Goal: Obtain resource: Download file/media

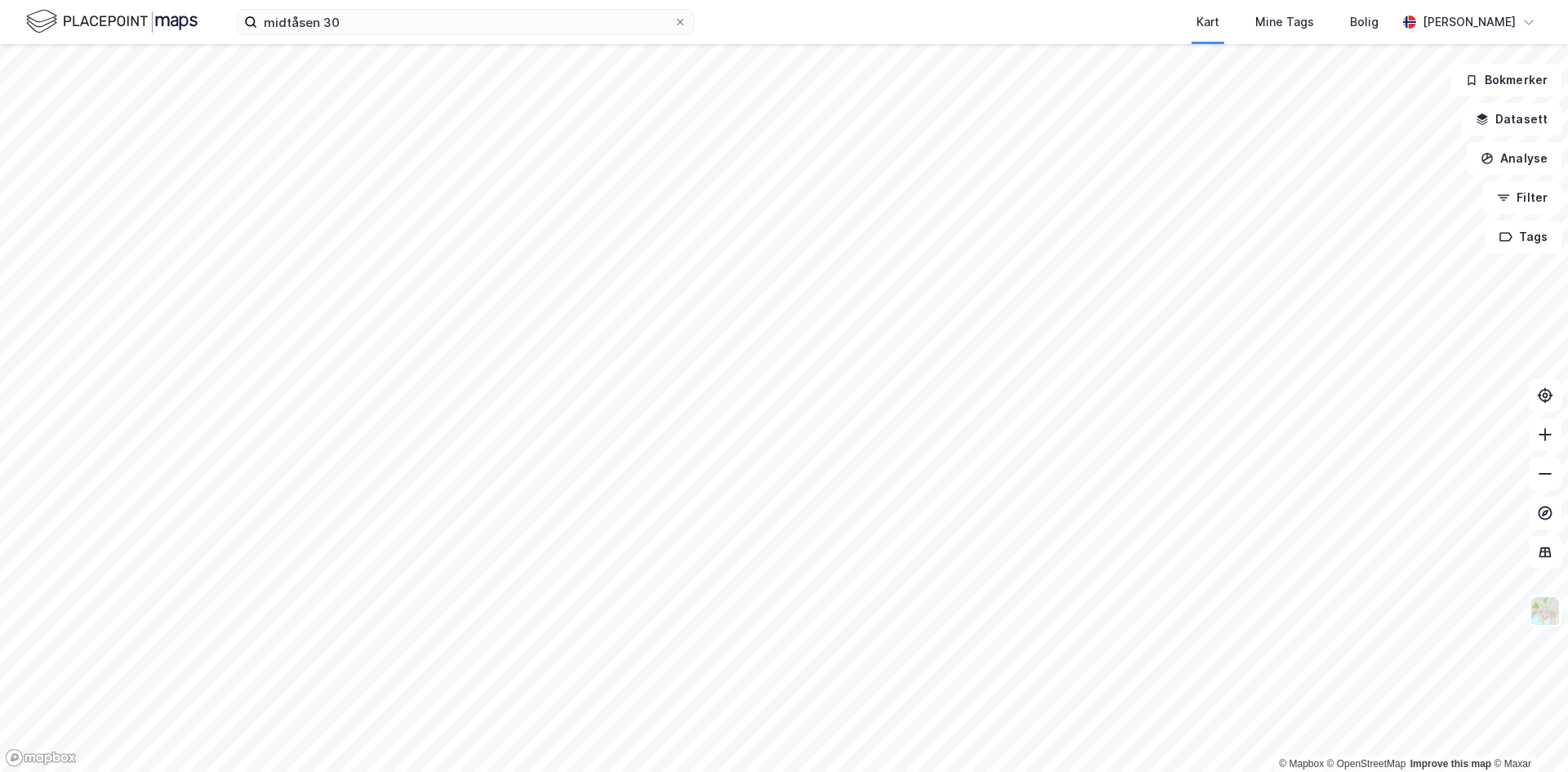
click at [579, 771] on html "midtåsen 30 Kart Mine Tags Bolig [PERSON_NAME] © Mapbox © OpenStreetMap Improve…" at bounding box center [784, 386] width 1568 height 772
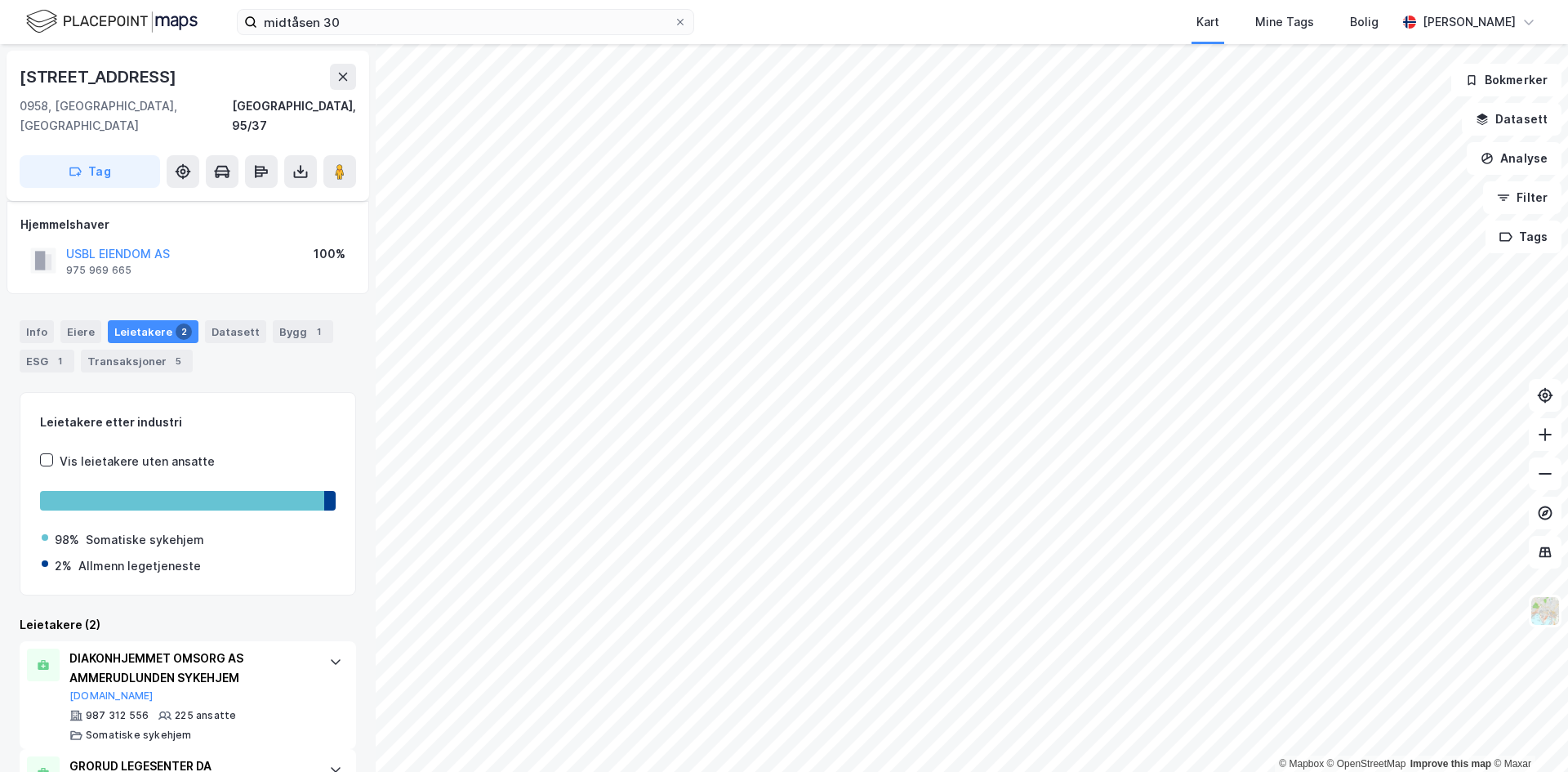
scroll to position [66, 0]
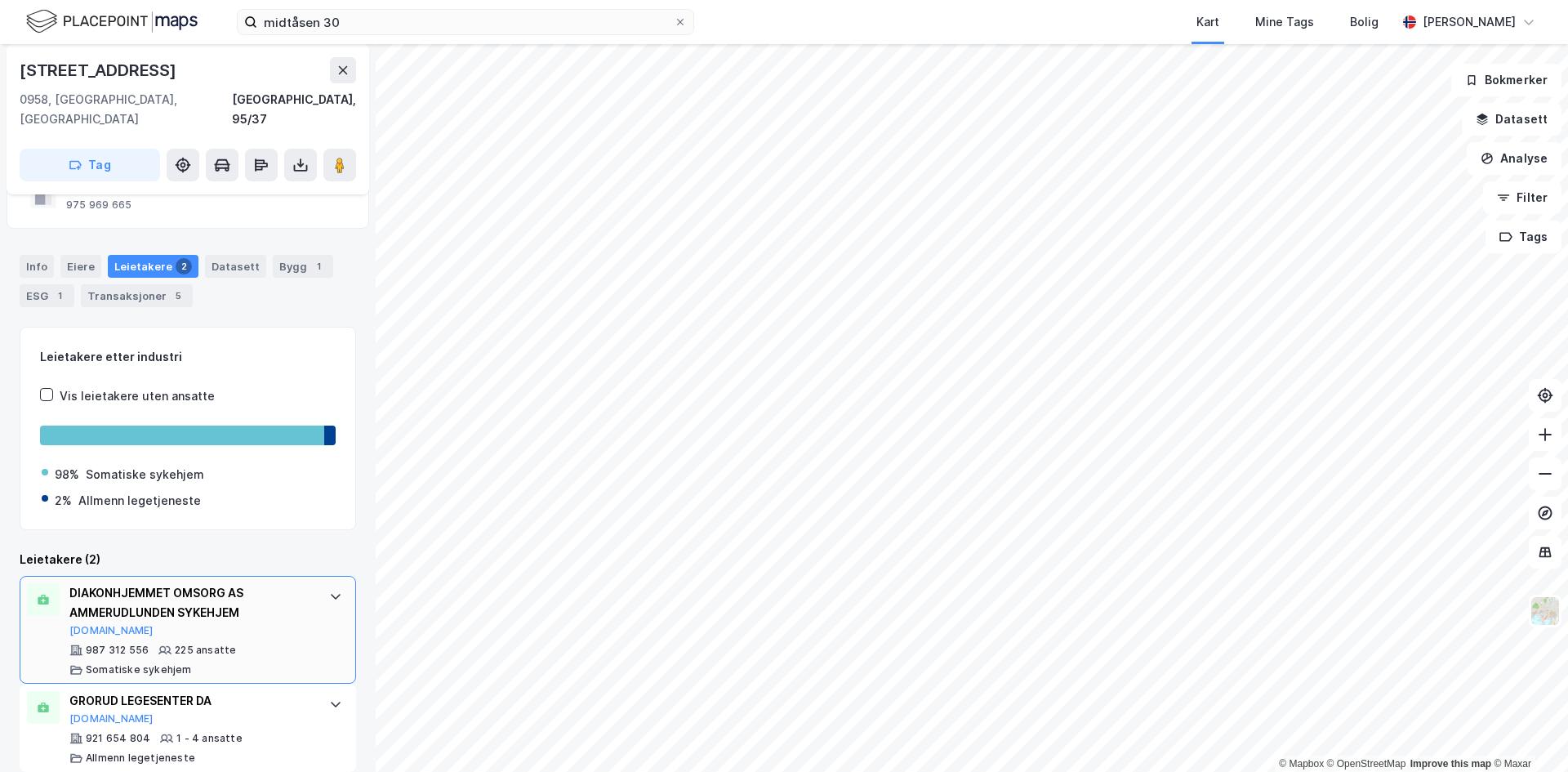
click at [305, 576] on div "DIAKONHJEMMET OMSORG AS AMMERUDLUNDEN SYKEHJEM [DOMAIN_NAME] 987 312 556 225 an…" at bounding box center [187, 629] width 336 height 107
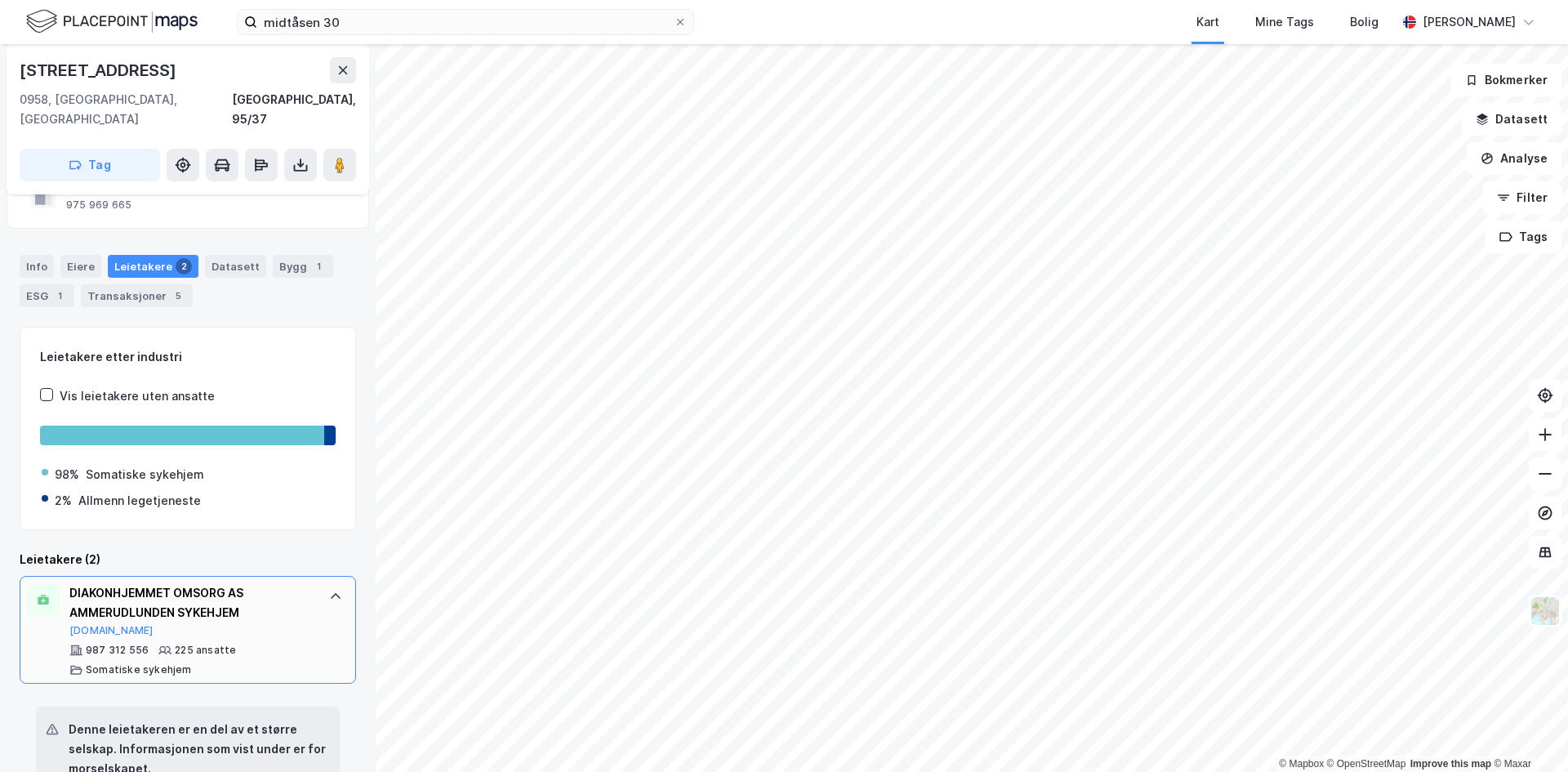
click at [305, 576] on div "DIAKONHJEMMET OMSORG AS AMMERUDLUNDEN SYKEHJEM [DOMAIN_NAME] 987 312 556 225 an…" at bounding box center [187, 629] width 336 height 107
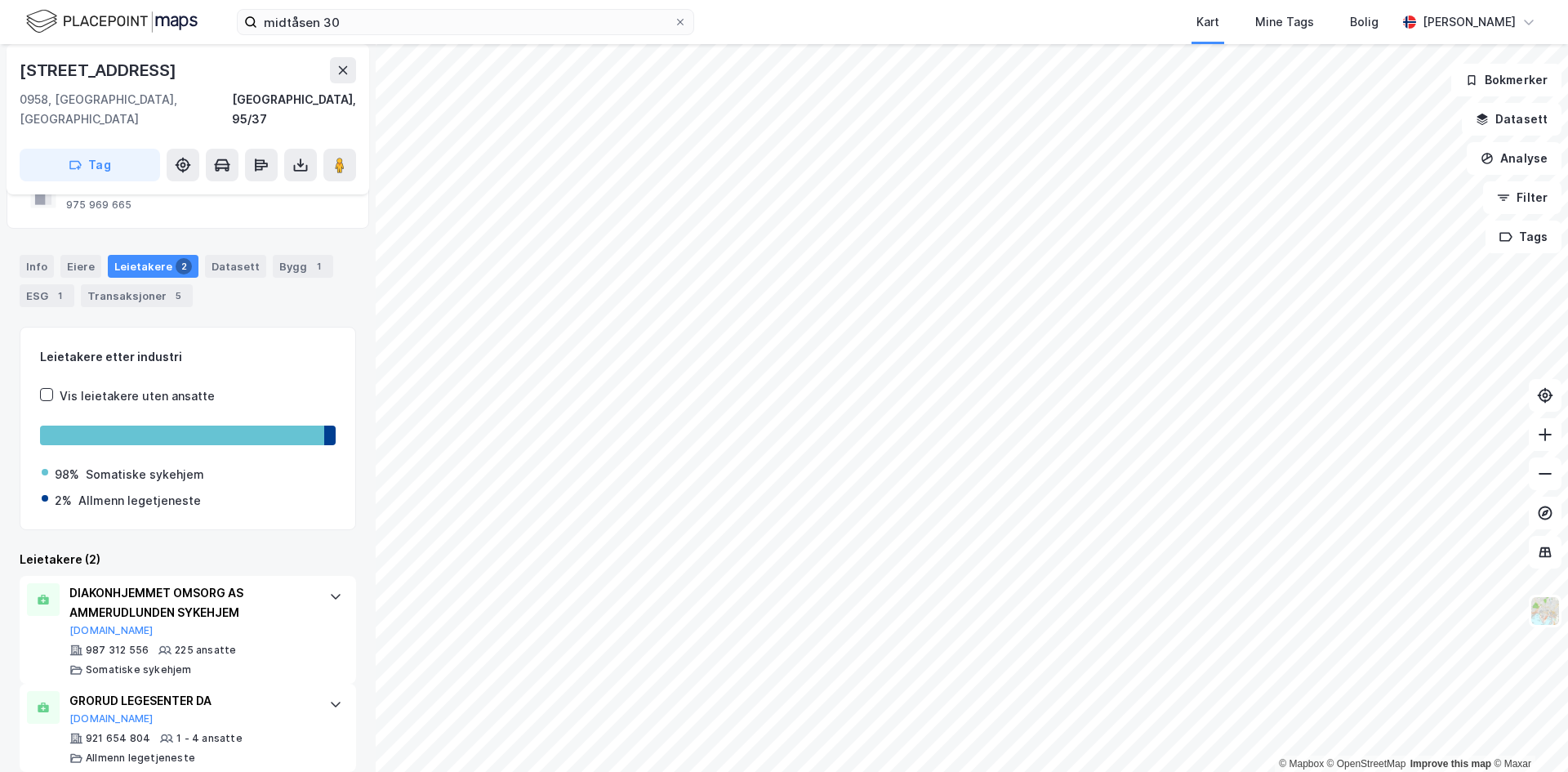
scroll to position [0, 0]
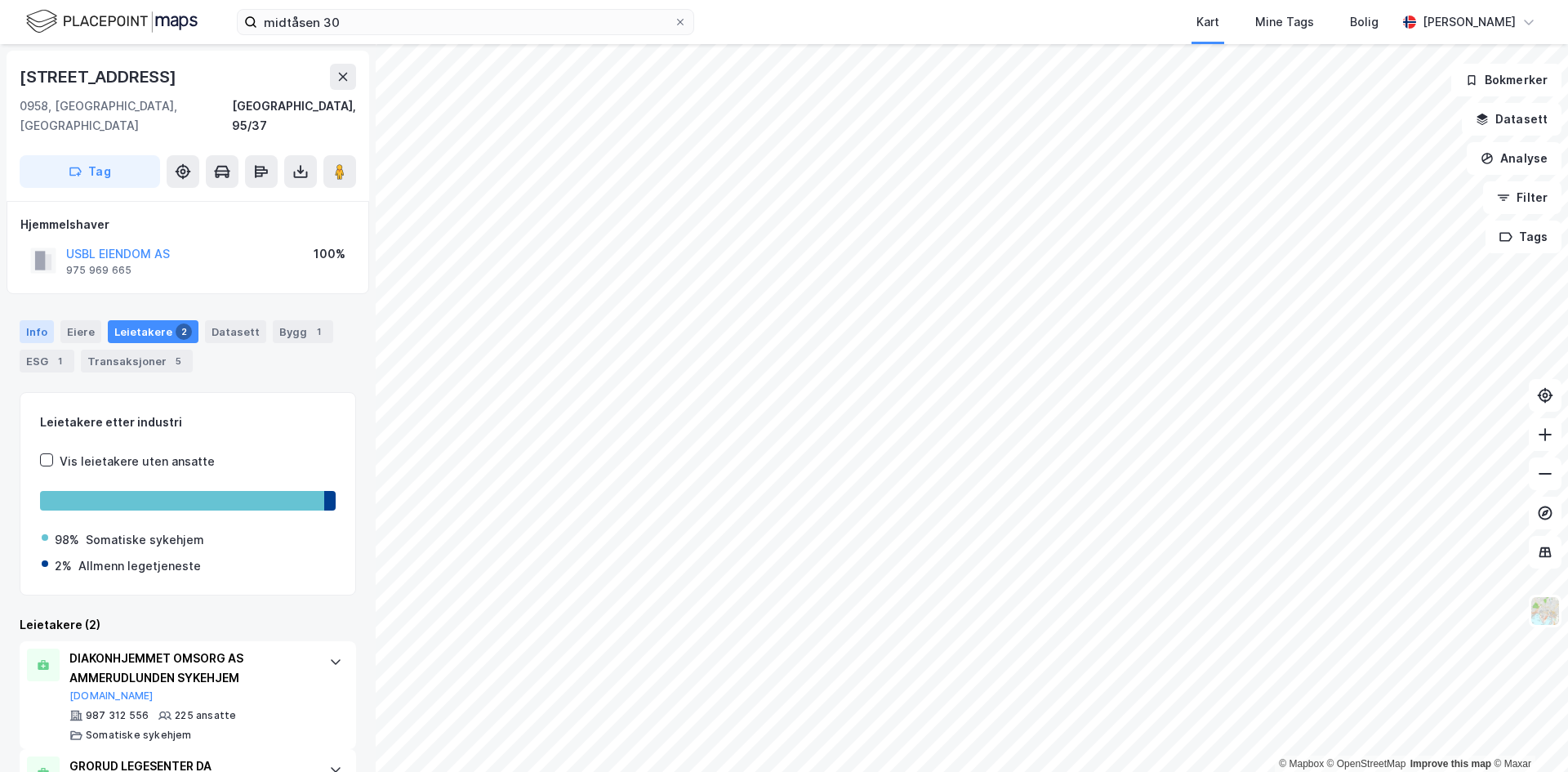
click at [28, 320] on div "Info" at bounding box center [36, 331] width 34 height 23
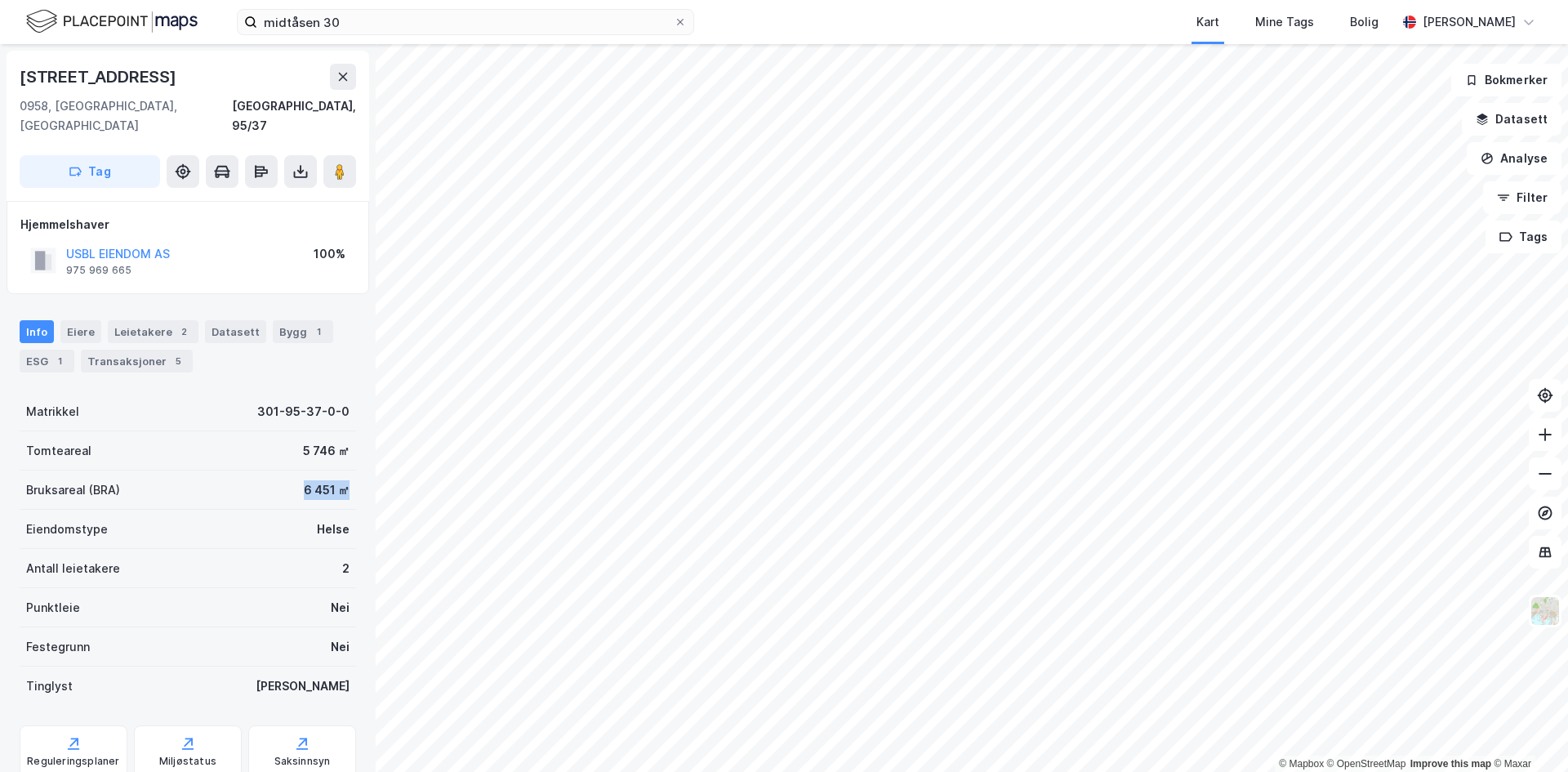
drag, startPoint x: 290, startPoint y: 469, endPoint x: 333, endPoint y: 485, distance: 45.9
click at [333, 485] on div "Bruksareal (BRA) 6 451 ㎡" at bounding box center [187, 490] width 336 height 39
drag, startPoint x: 289, startPoint y: 426, endPoint x: 327, endPoint y: 490, distance: 74.4
click at [327, 490] on div "Matrikkel 301-95-37-0-0 Tomteareal 5 746 ㎡ Bruksareal (BRA) 6 451 ㎡ Eiendomstyp…" at bounding box center [187, 548] width 336 height 314
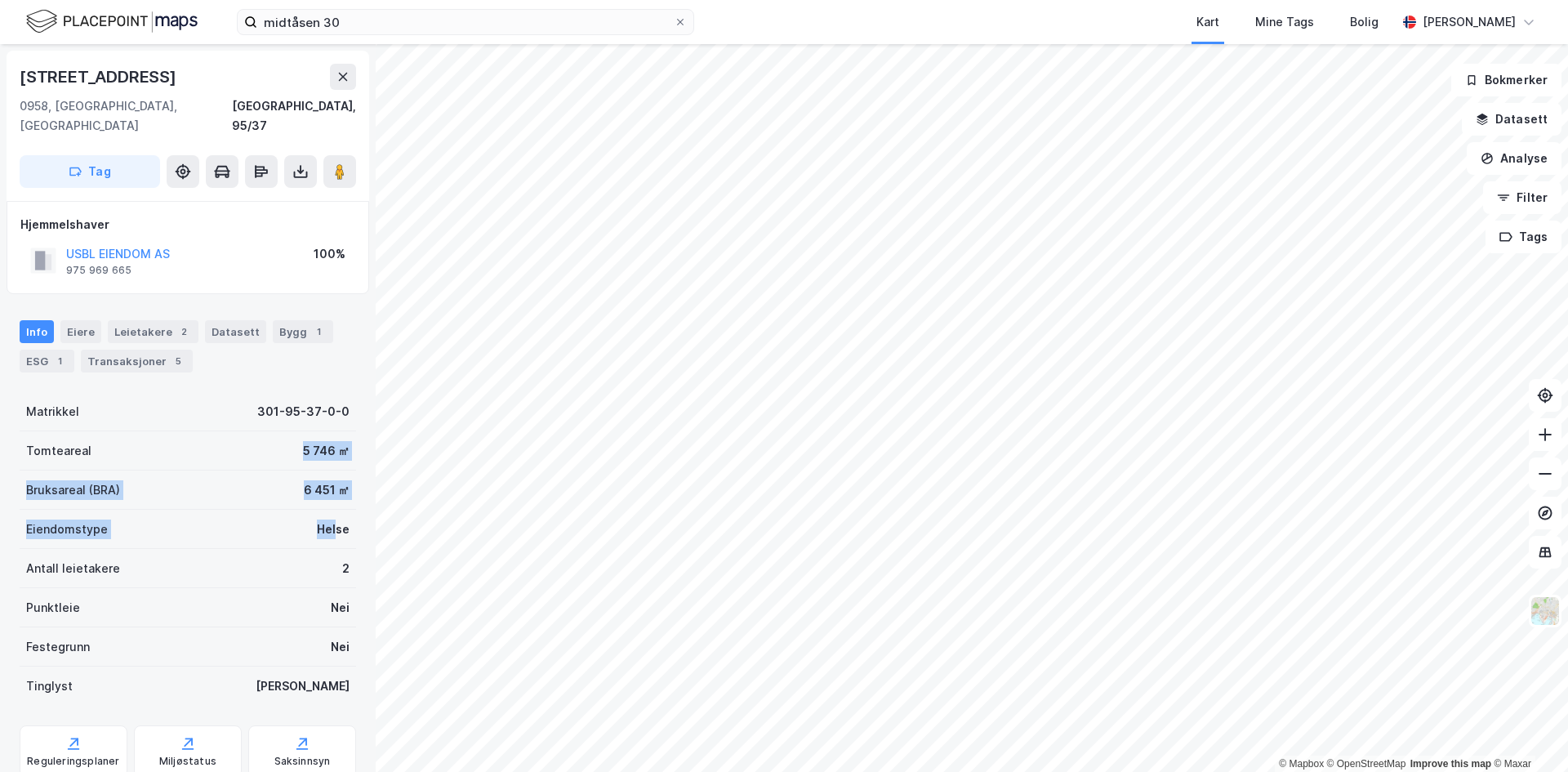
click at [327, 510] on div "Eiendomstype Helse" at bounding box center [187, 529] width 336 height 39
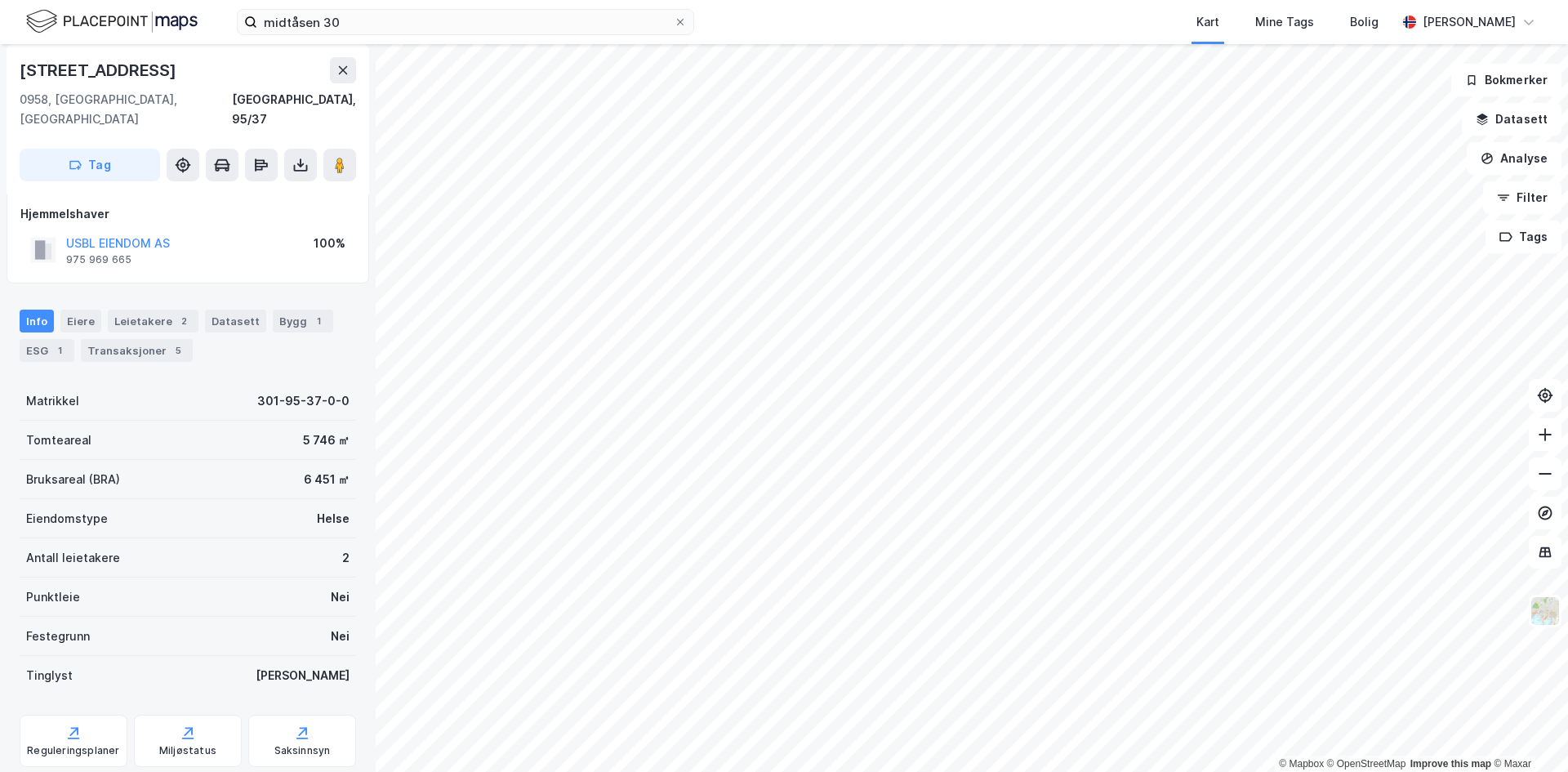
scroll to position [39, 0]
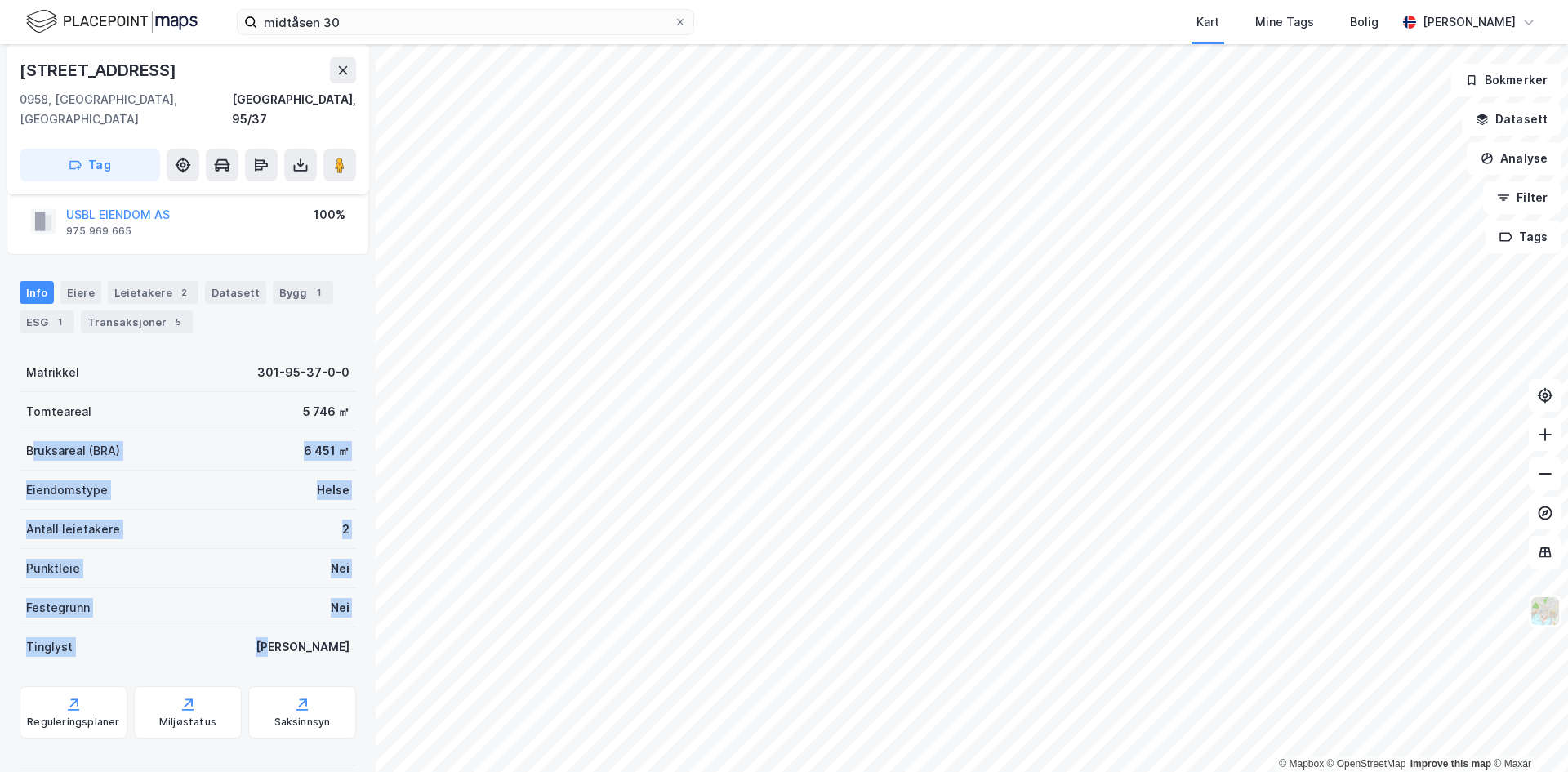
drag, startPoint x: 344, startPoint y: 620, endPoint x: 32, endPoint y: 436, distance: 362.2
click at [32, 436] on div "[STREET_ADDRESS], 95/37 Tag Hjemmelshaver USBL EIENDOM AS 975 969 665 100% Info…" at bounding box center [188, 408] width 376 height 728
click at [32, 441] on div "Bruksareal (BRA)" at bounding box center [72, 450] width 93 height 19
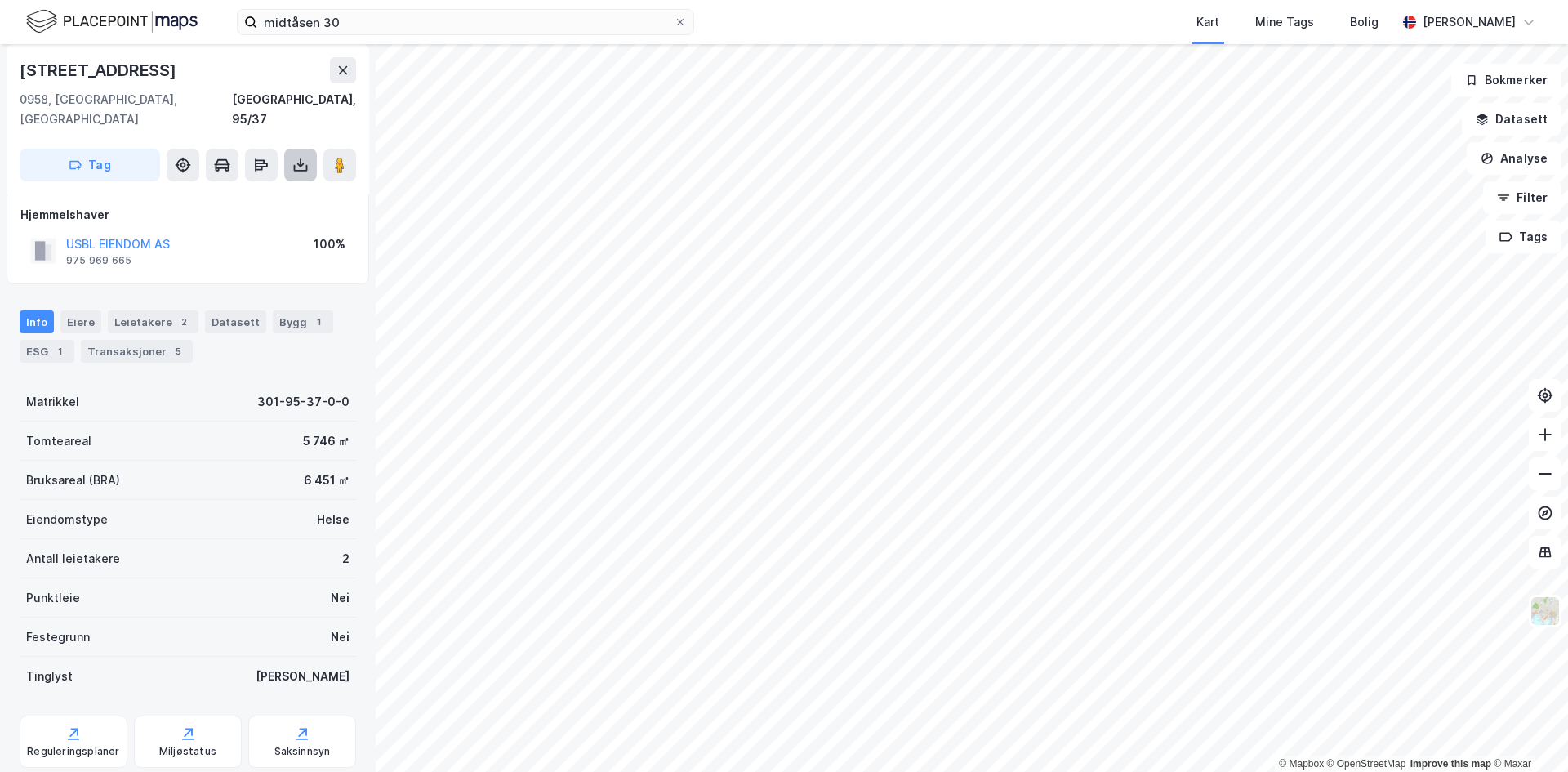
scroll to position [0, 0]
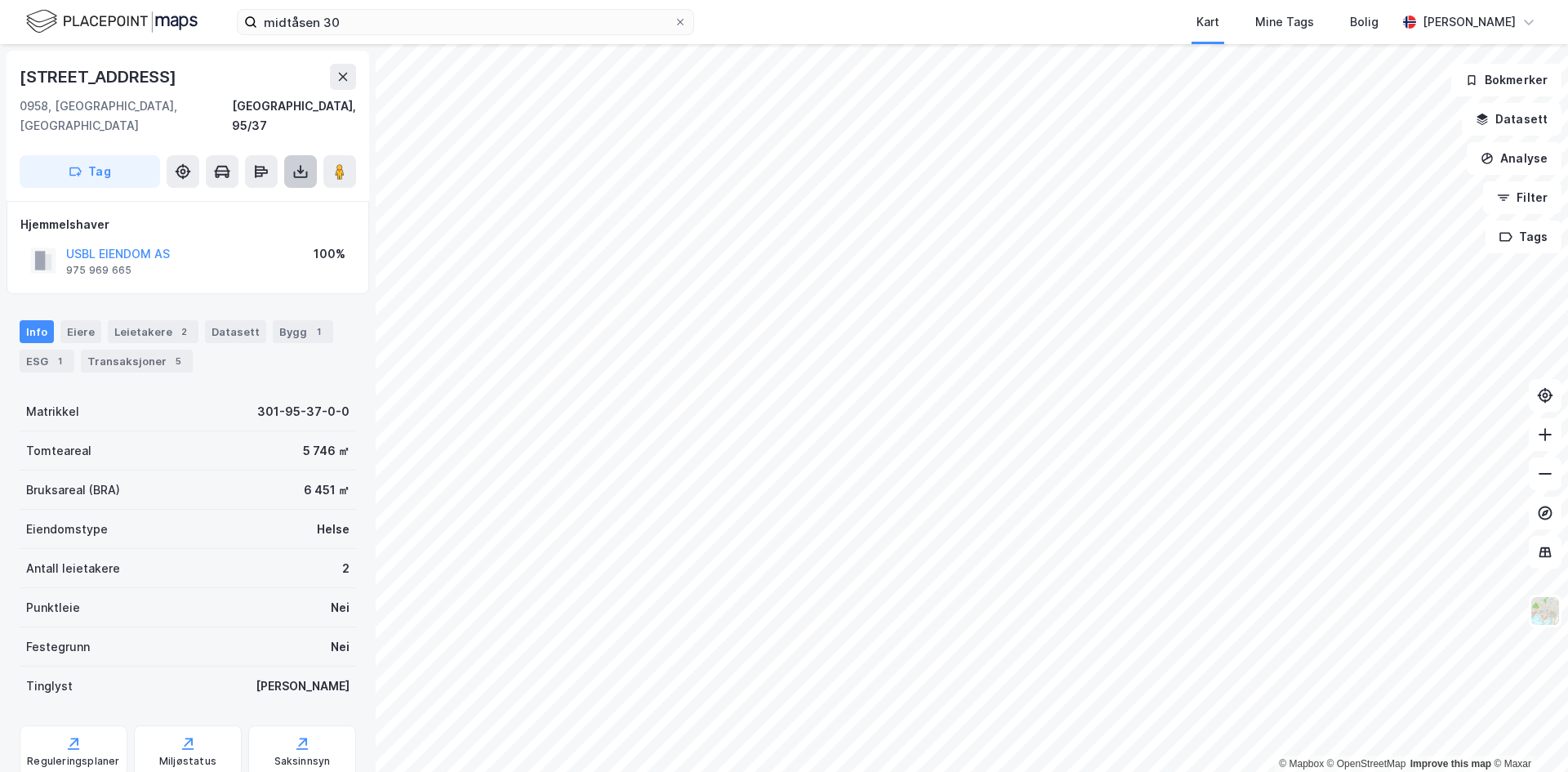
click at [306, 156] on button at bounding box center [300, 171] width 32 height 32
click at [246, 198] on div "Last ned grunnbok" at bounding box center [219, 205] width 94 height 13
